Goal: Book appointment/travel/reservation

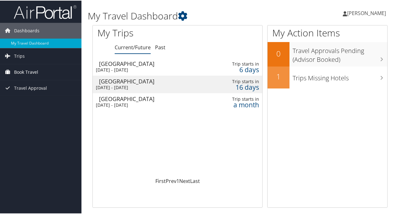
click at [34, 70] on span "Book Travel" at bounding box center [26, 72] width 24 height 16
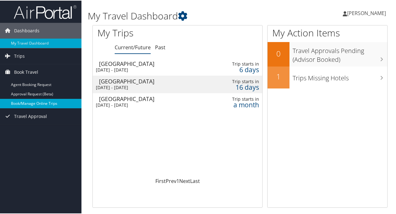
click at [32, 100] on link "Book/Manage Online Trips" at bounding box center [40, 102] width 81 height 9
